Goal: Communication & Community: Answer question/provide support

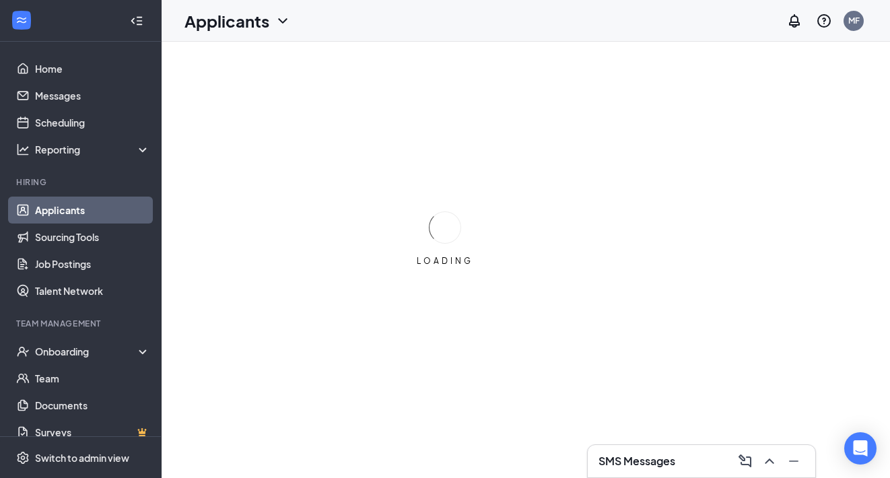
click at [661, 454] on h3 "SMS Messages" at bounding box center [637, 461] width 77 height 15
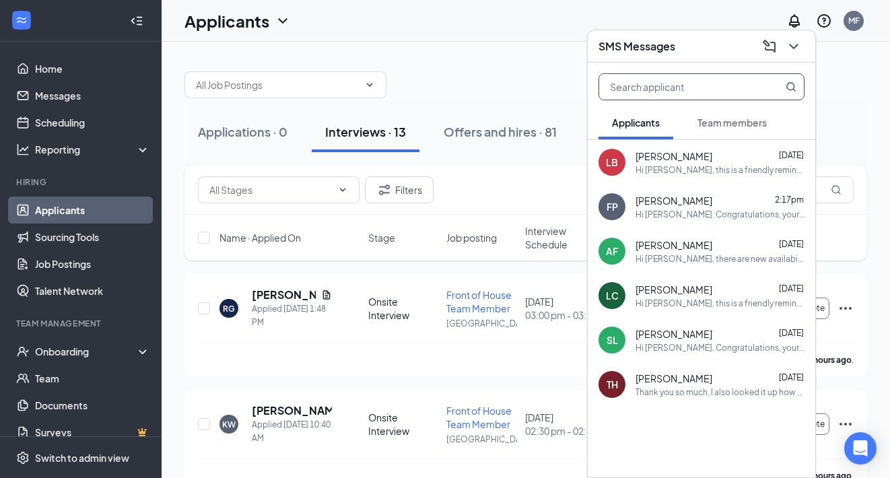
click at [715, 88] on input "text" at bounding box center [679, 87] width 160 height 26
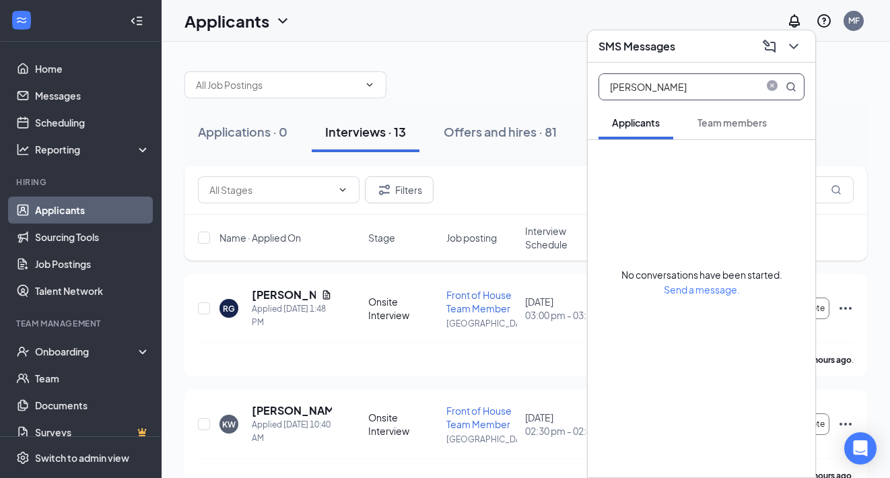
type input "[PERSON_NAME]"
click at [762, 118] on span "Team members" at bounding box center [732, 123] width 69 height 12
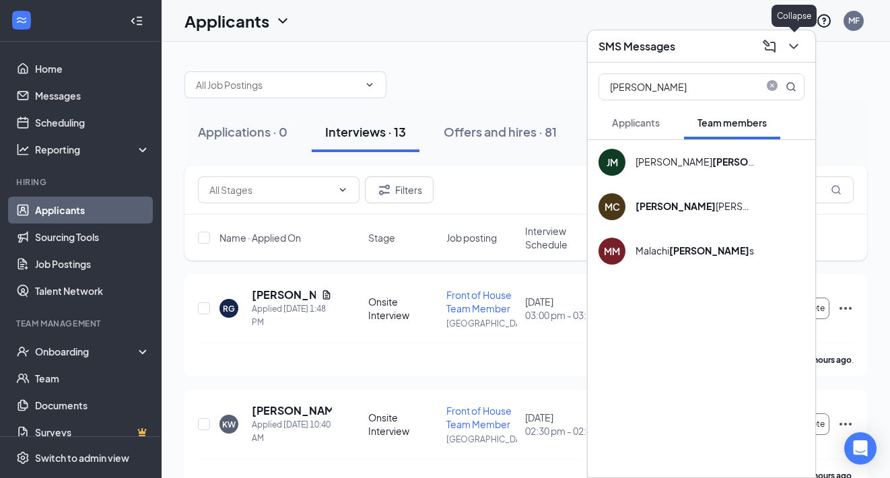
click at [792, 48] on icon "ChevronDown" at bounding box center [794, 46] width 16 height 16
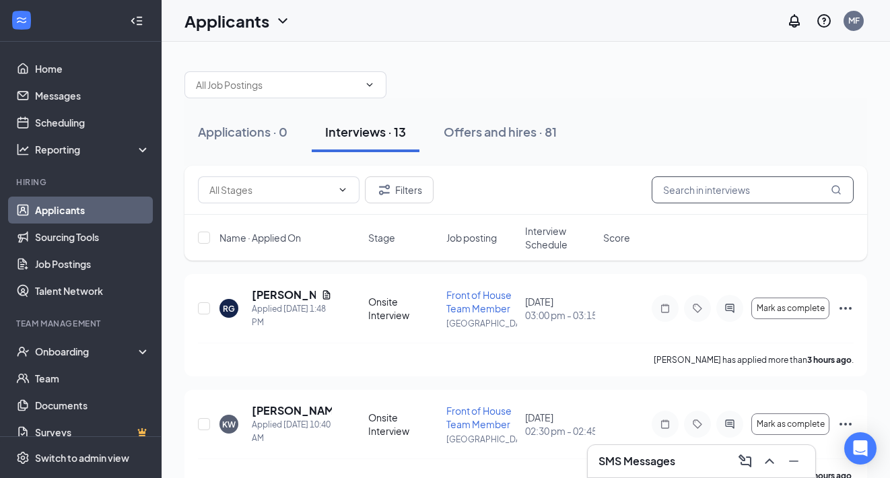
click at [738, 181] on input "text" at bounding box center [753, 189] width 202 height 27
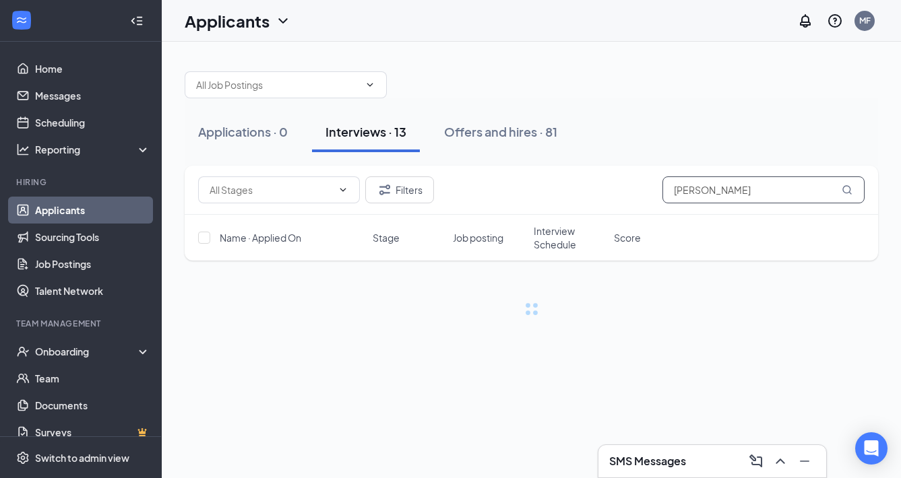
type input "[PERSON_NAME]"
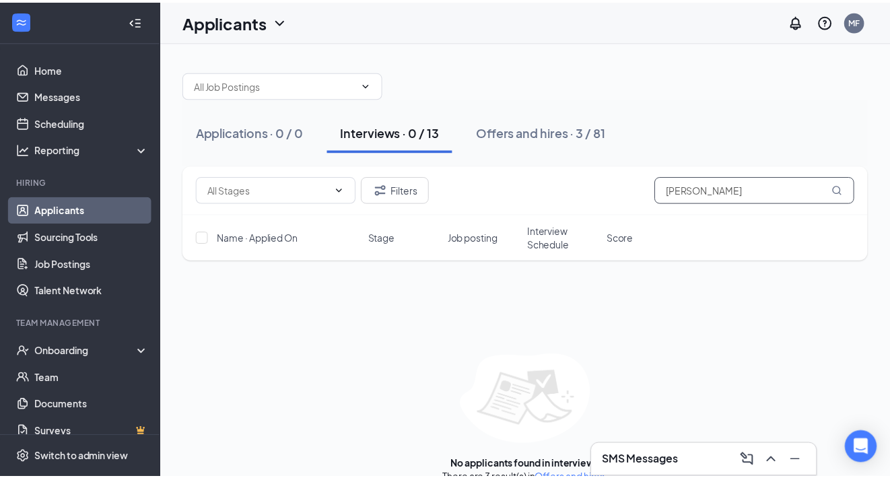
scroll to position [24, 0]
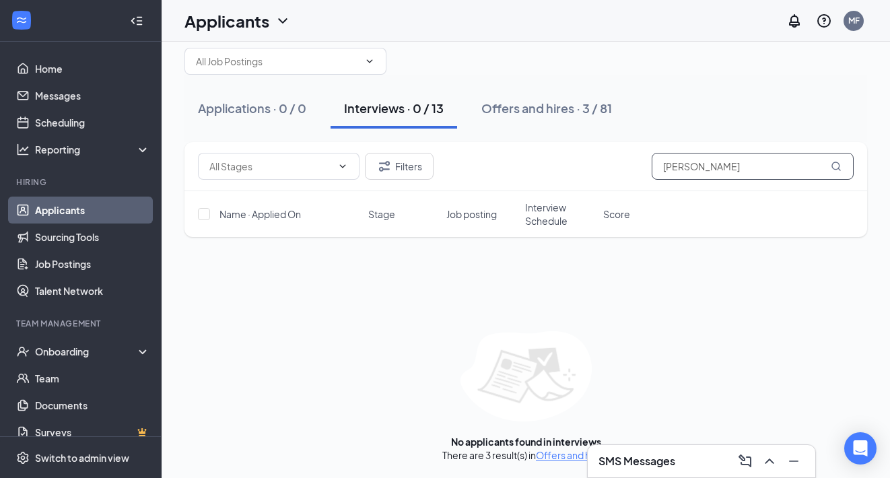
click at [686, 175] on input "[PERSON_NAME]" at bounding box center [753, 166] width 202 height 27
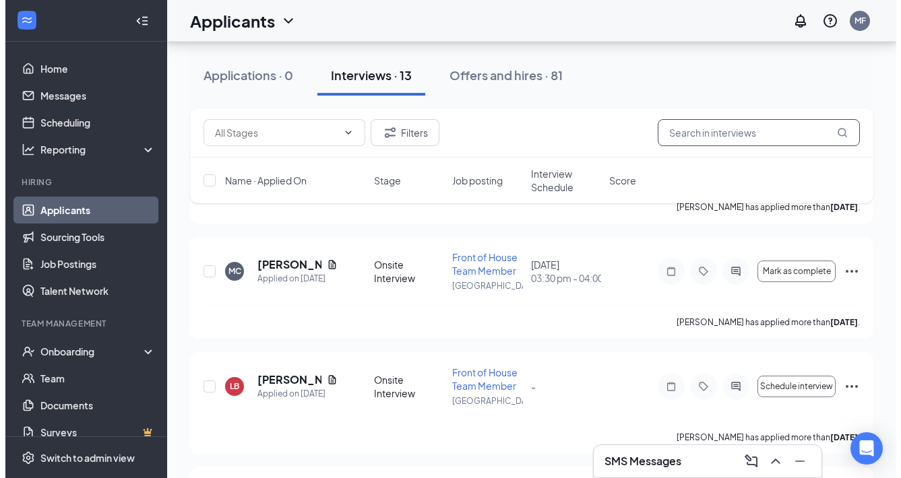
scroll to position [615, 0]
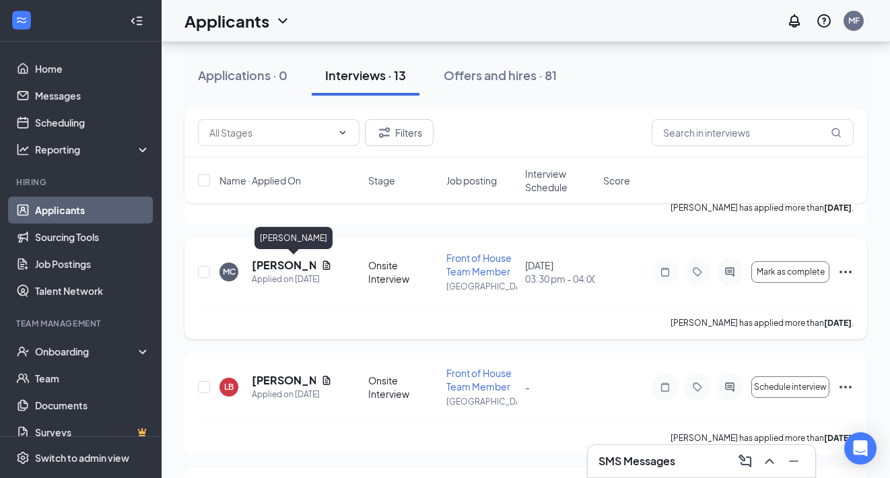
click at [287, 266] on h5 "[PERSON_NAME]" at bounding box center [284, 265] width 64 height 15
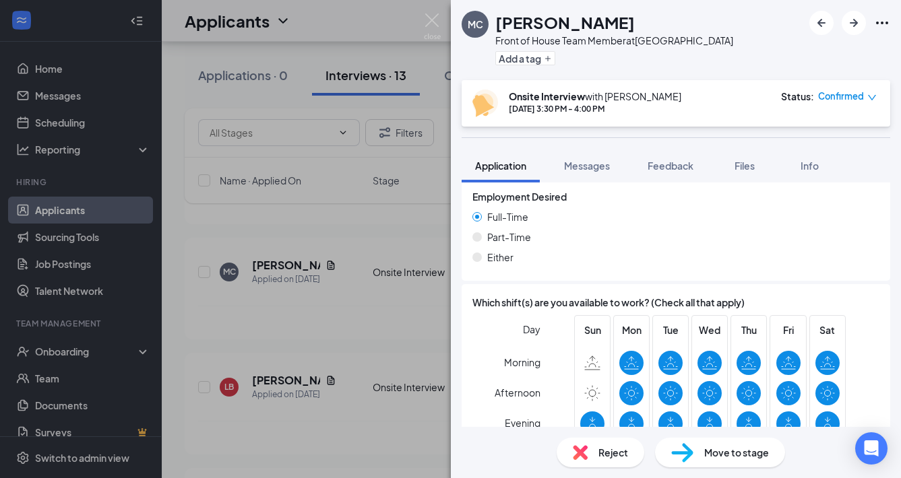
scroll to position [1018, 0]
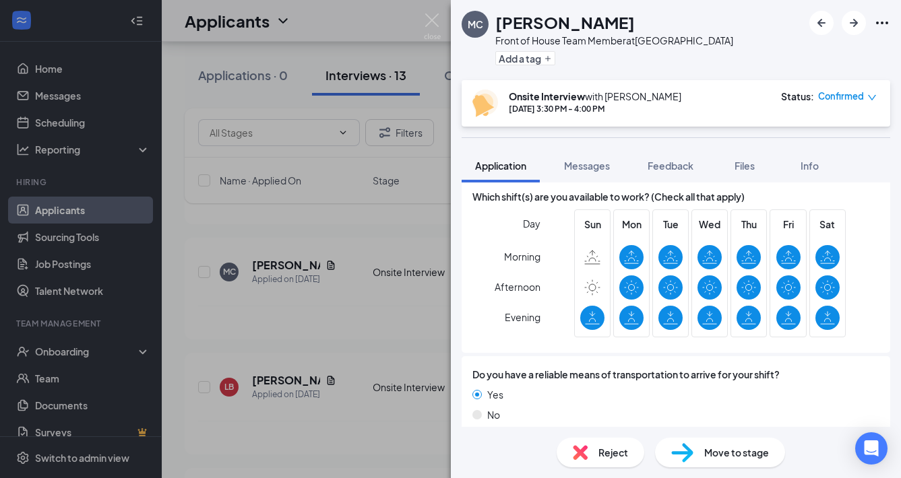
click at [879, 23] on icon "Ellipses" at bounding box center [882, 23] width 16 height 16
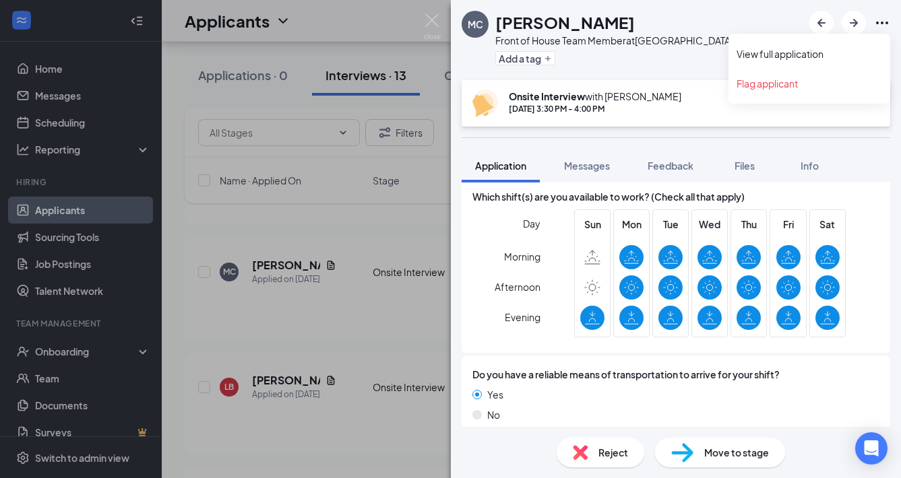
click at [879, 23] on icon "Ellipses" at bounding box center [882, 23] width 16 height 16
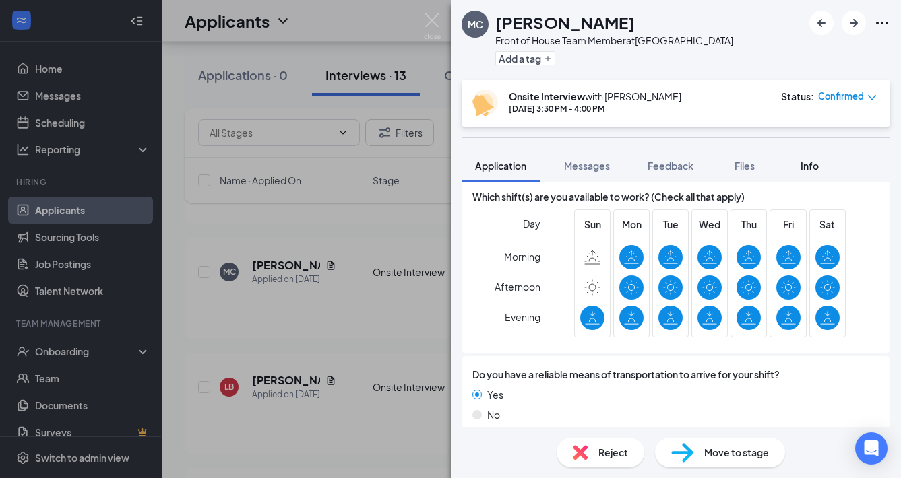
click at [812, 168] on span "Info" at bounding box center [809, 166] width 18 height 12
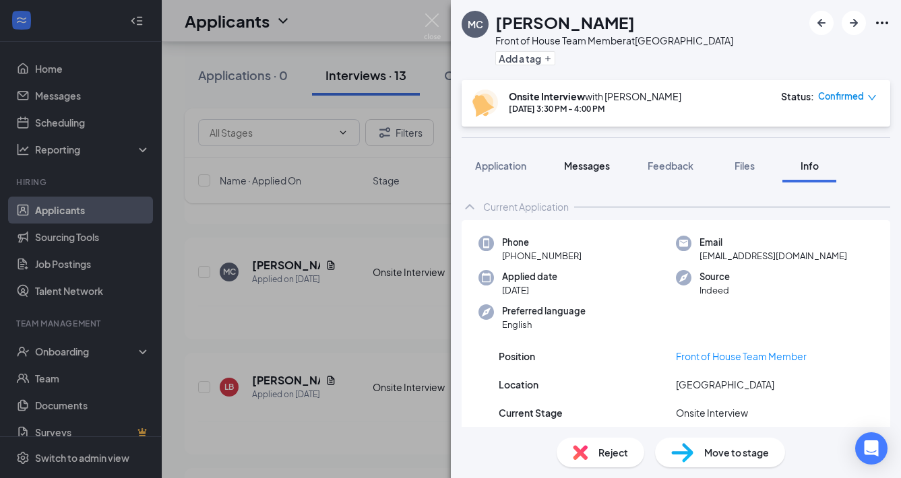
click at [616, 168] on button "Messages" at bounding box center [586, 166] width 73 height 34
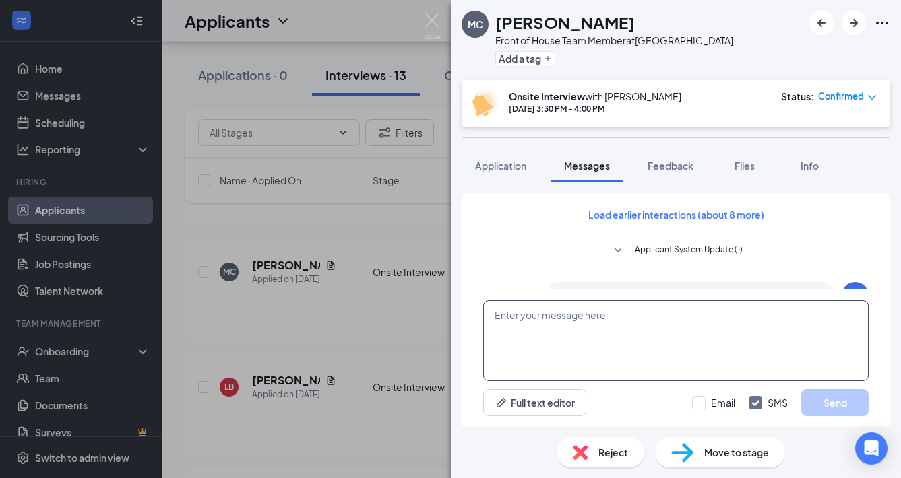
click at [610, 327] on textarea at bounding box center [675, 340] width 385 height 81
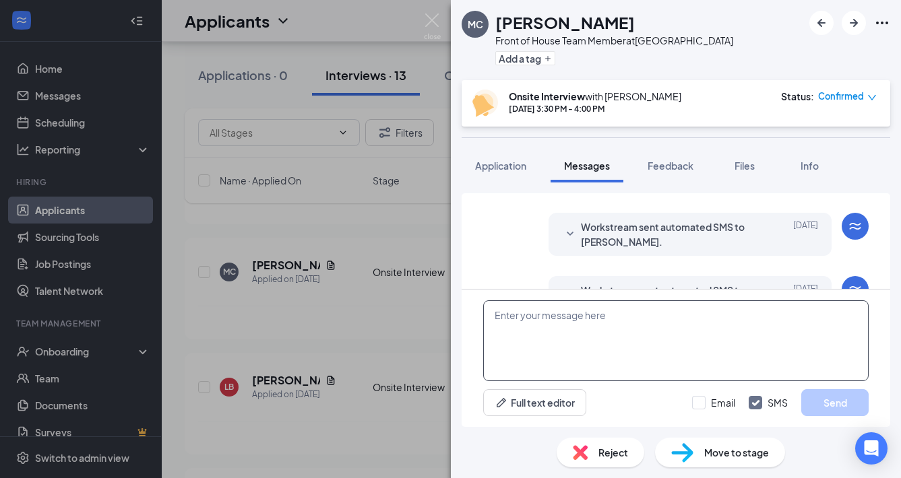
scroll to position [532, 0]
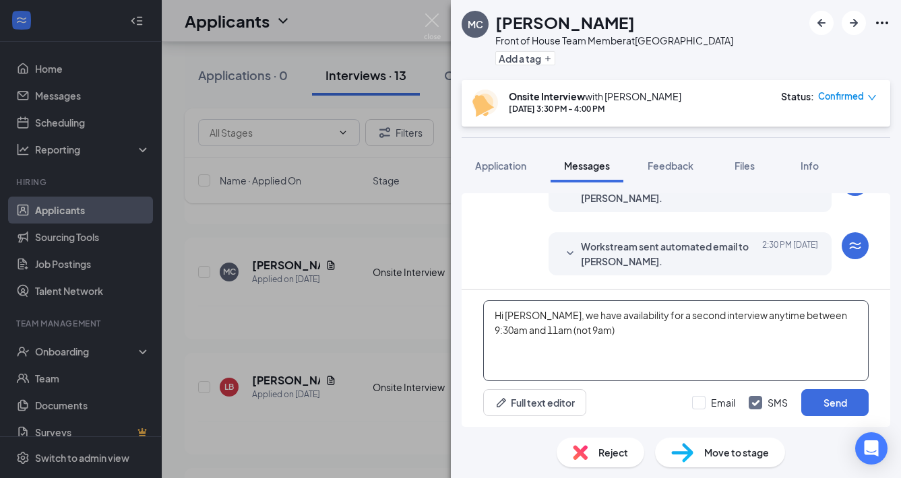
click at [855, 308] on textarea "Hi [PERSON_NAME], we have availability for a second interview anytime between 9…" at bounding box center [675, 340] width 385 height 81
drag, startPoint x: 587, startPoint y: 333, endPoint x: 684, endPoint y: 333, distance: 97.7
click at [680, 333] on textarea "Hi [PERSON_NAME], we have availability for a second interview anytime between 9…" at bounding box center [675, 340] width 385 height 81
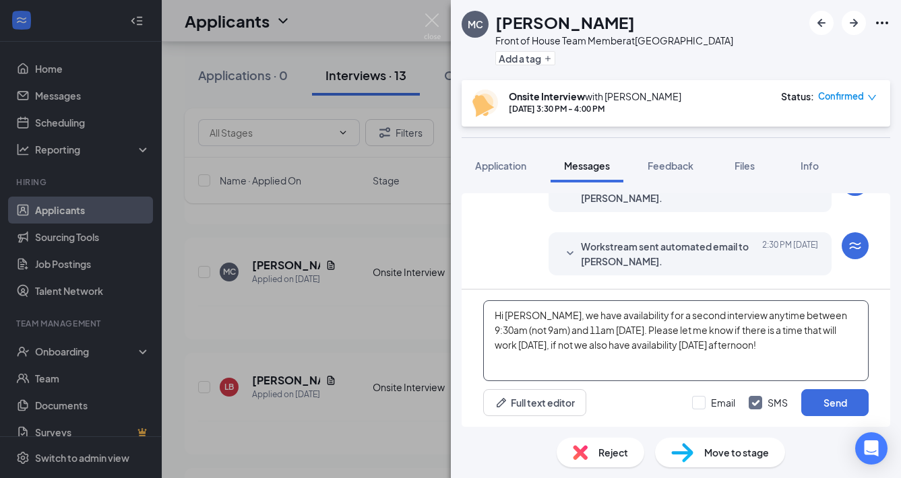
click at [763, 341] on textarea "Hi [PERSON_NAME], we have availability for a second interview anytime between 9…" at bounding box center [675, 340] width 385 height 81
type textarea "Hi [PERSON_NAME], we have availability for a second interview anytime between 9…"
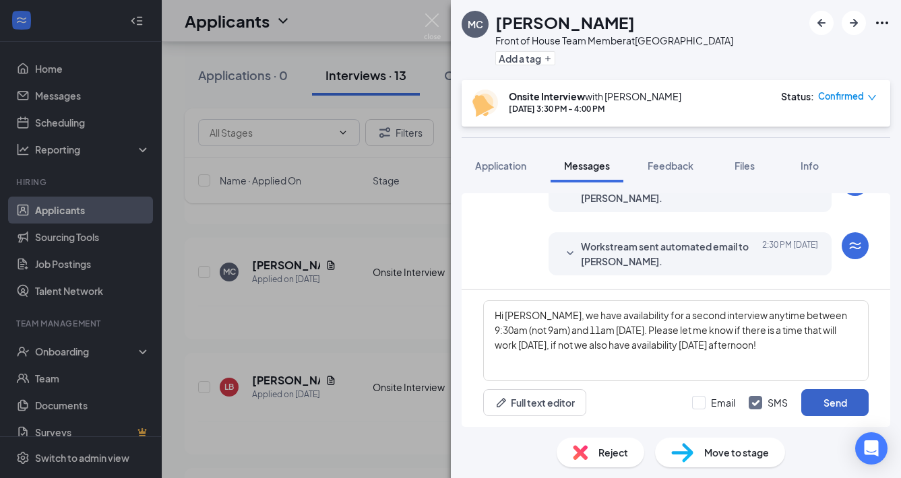
click at [818, 397] on button "Send" at bounding box center [834, 402] width 67 height 27
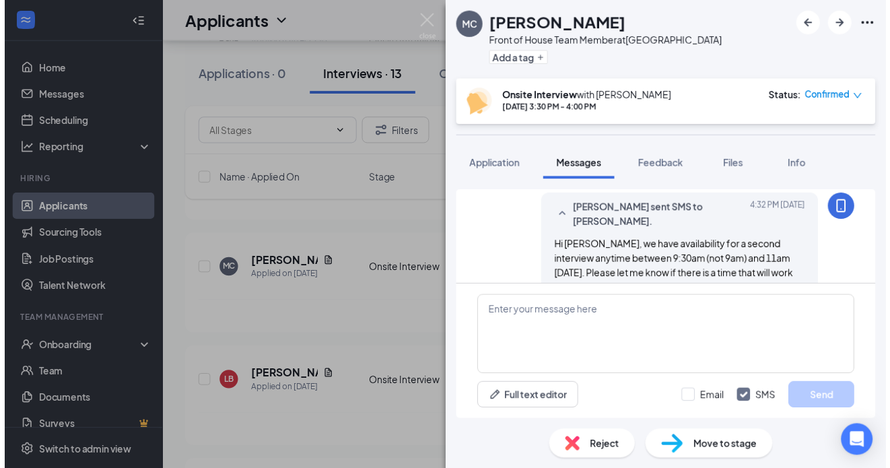
scroll to position [663, 0]
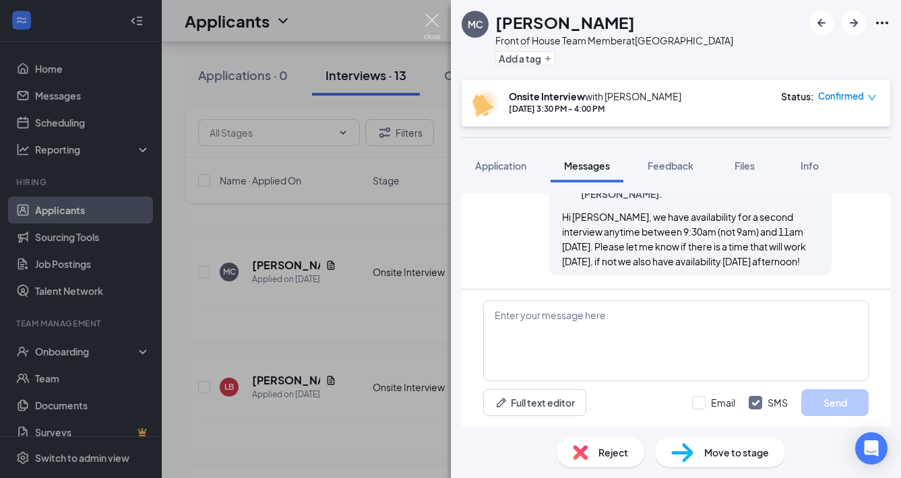
click at [424, 14] on img at bounding box center [432, 26] width 17 height 26
